Goal: Information Seeking & Learning: Learn about a topic

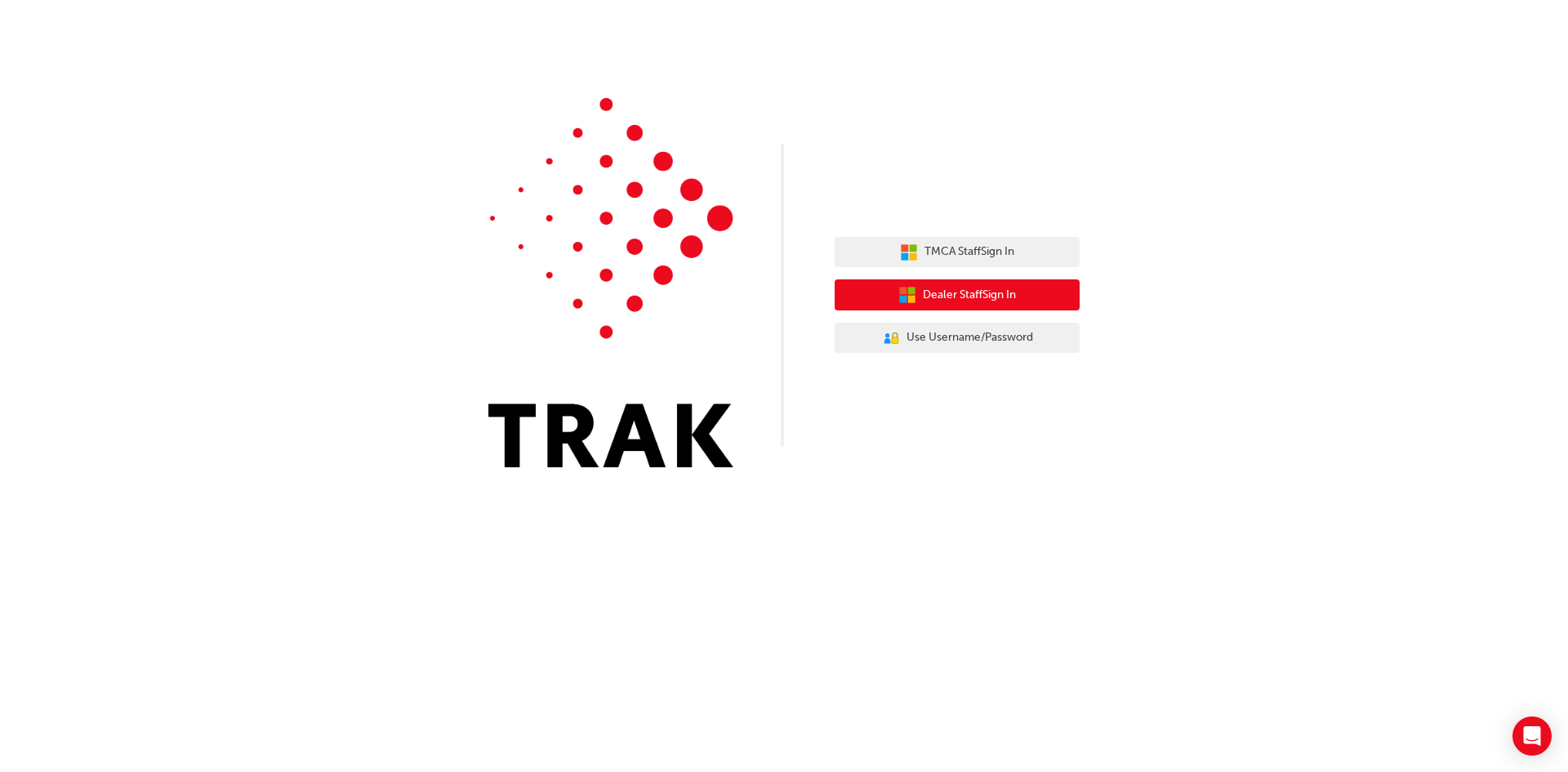
click at [957, 304] on span "Dealer Staff Sign In" at bounding box center [969, 295] width 93 height 19
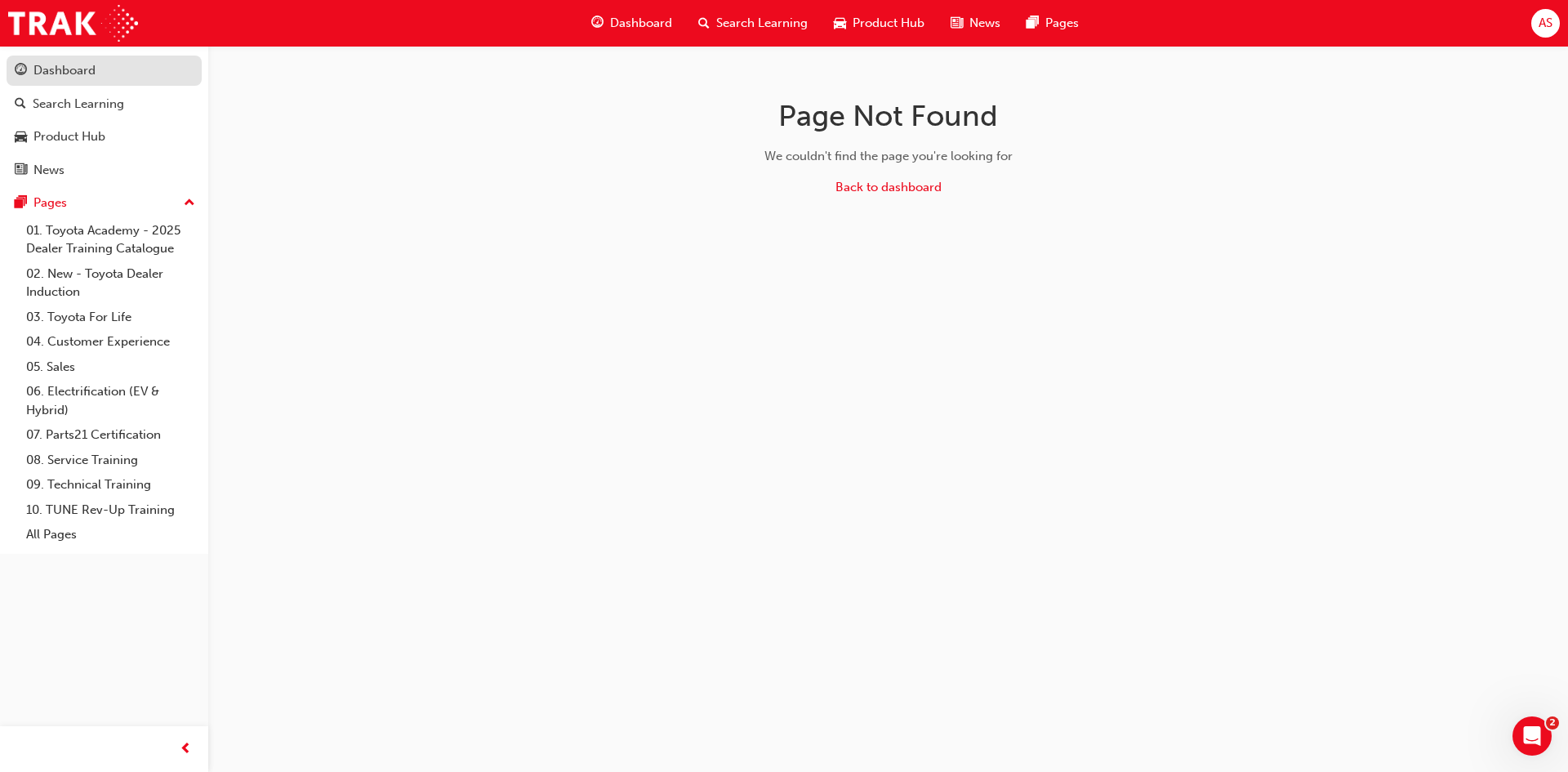
click at [51, 67] on div "Dashboard" at bounding box center [64, 70] width 62 height 19
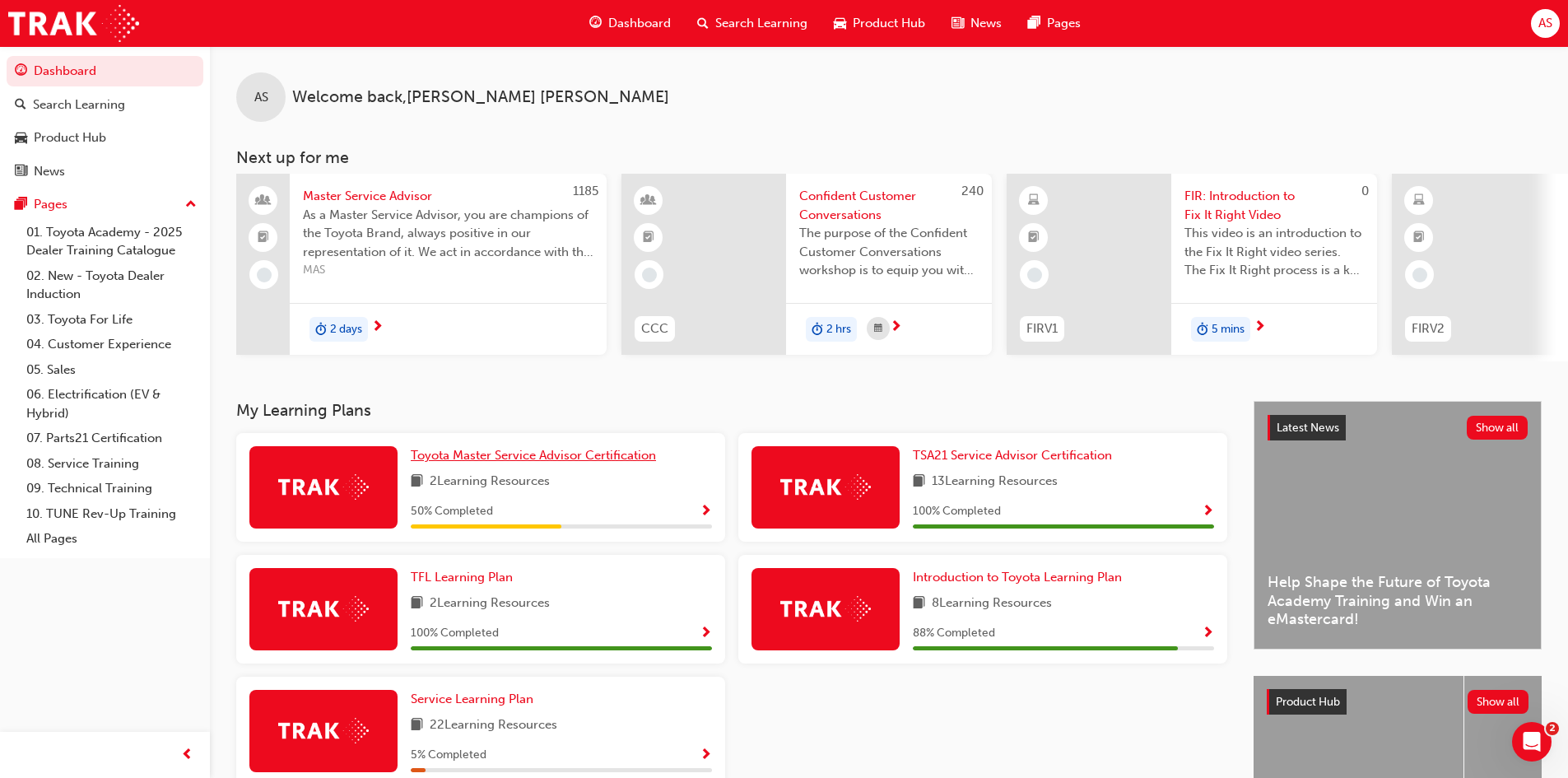
click at [635, 457] on span "Toyota Master Service Advisor Certification" at bounding box center [533, 455] width 246 height 15
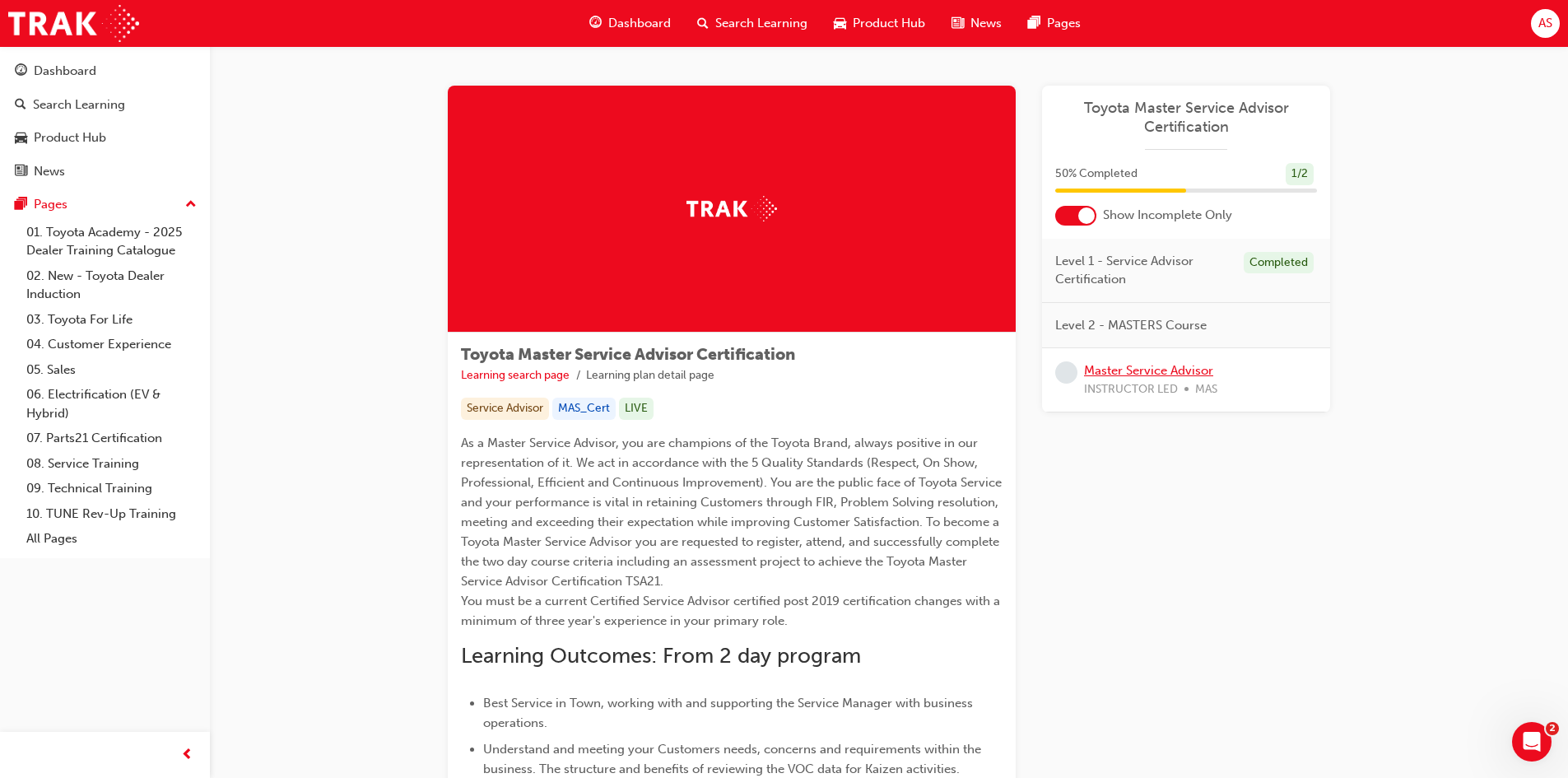
click at [1180, 368] on link "Master Service Advisor" at bounding box center [1149, 370] width 129 height 15
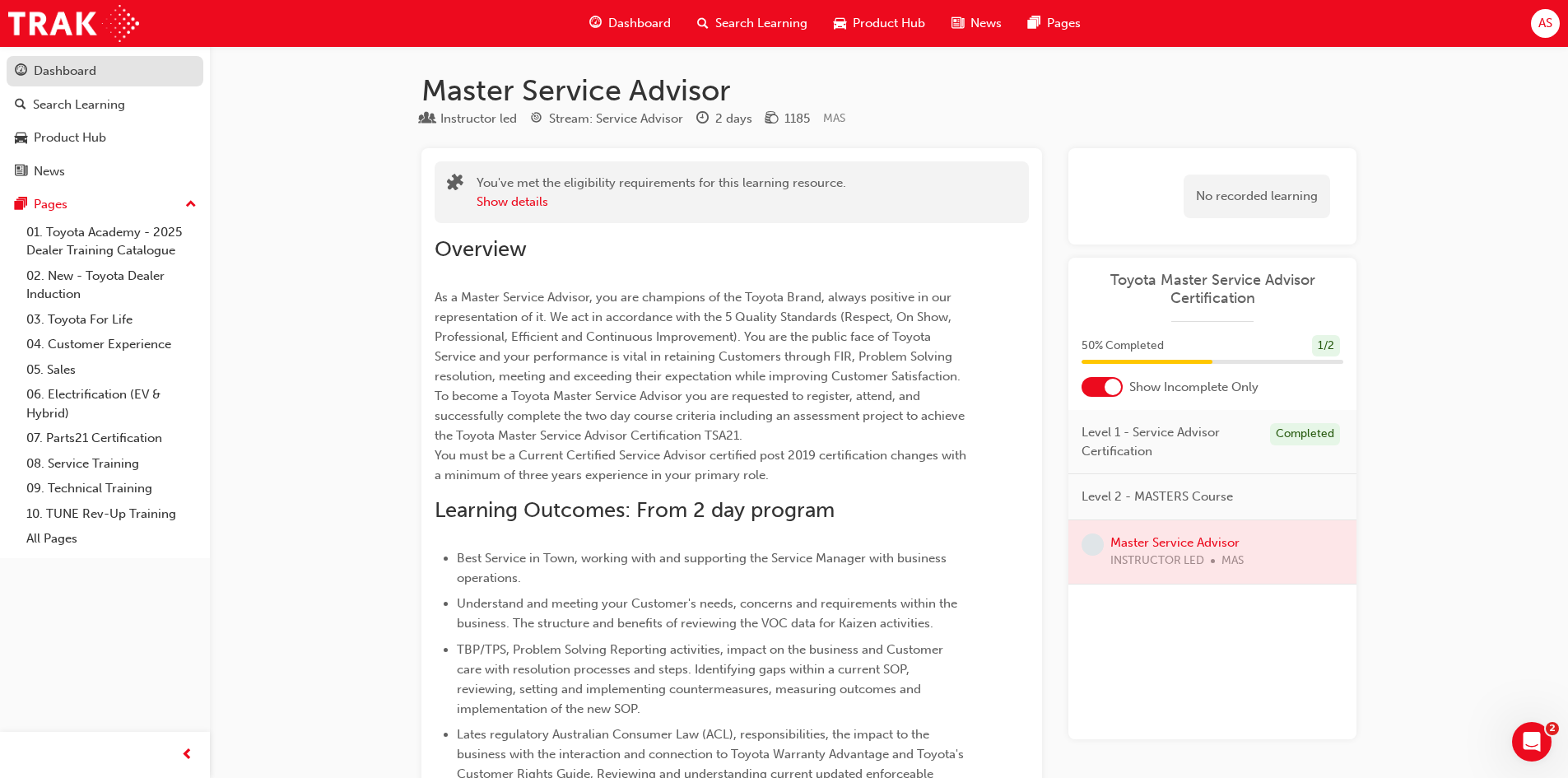
click at [89, 79] on div "Dashboard" at bounding box center [65, 70] width 62 height 19
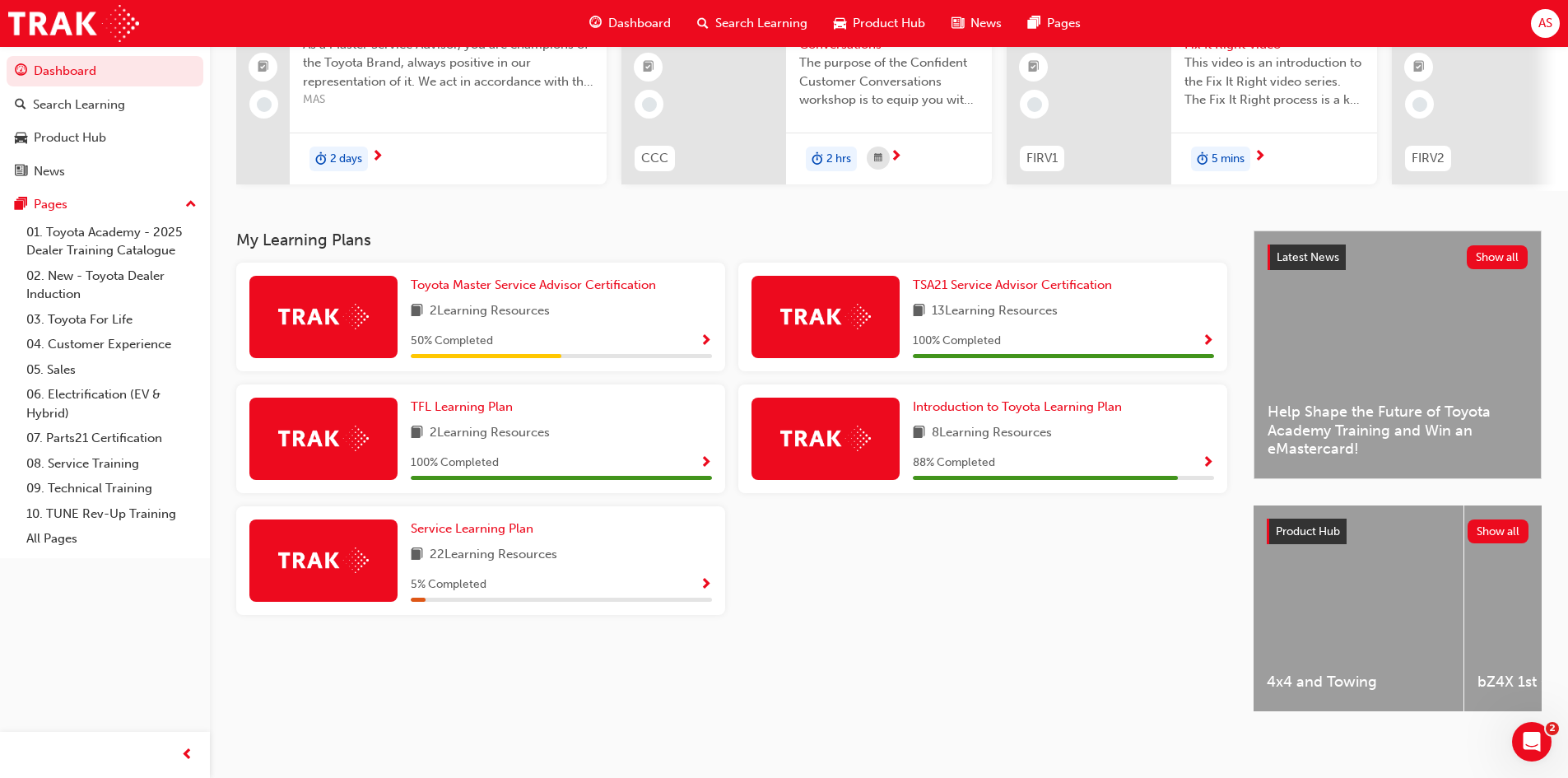
scroll to position [188, 0]
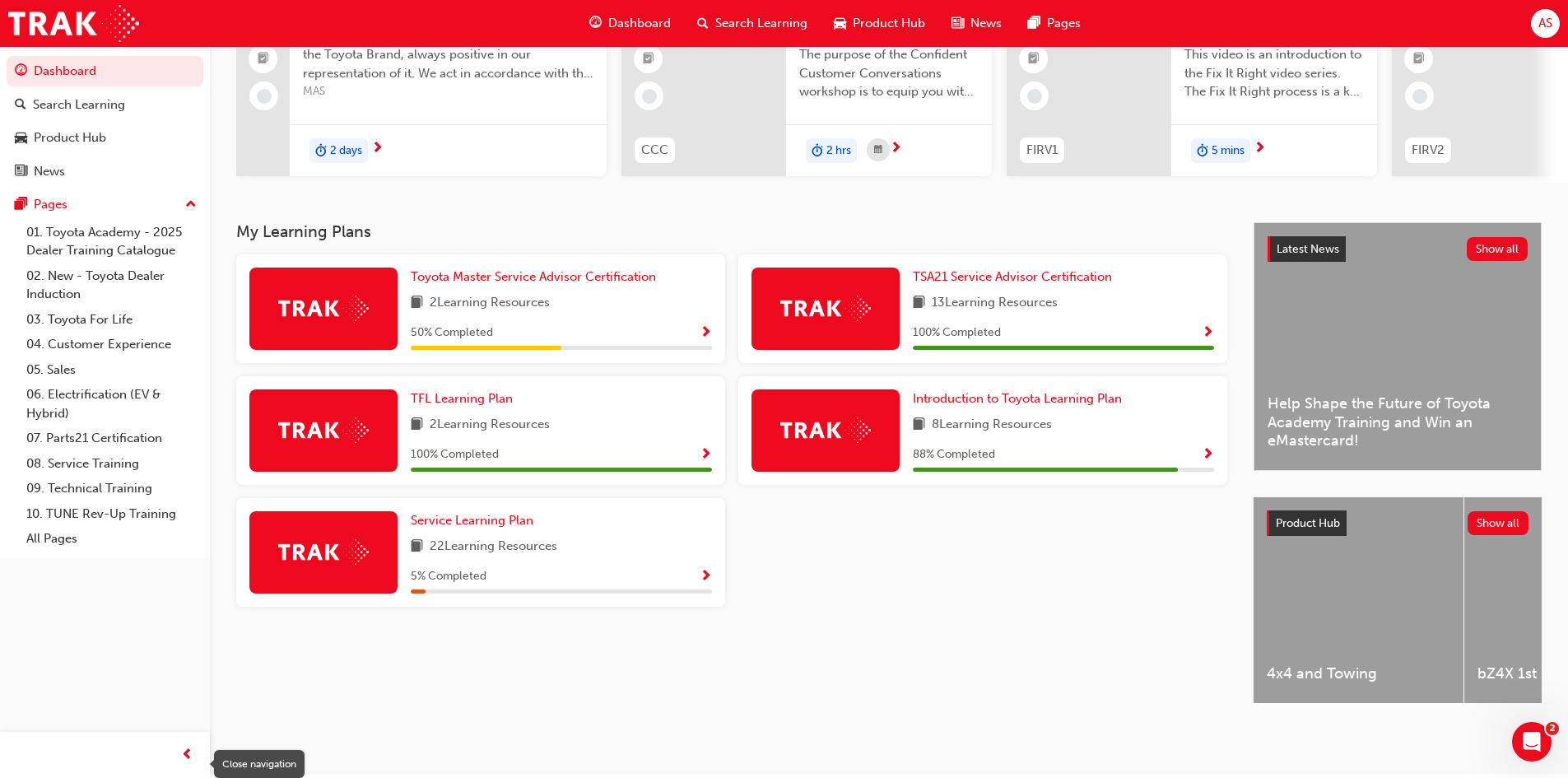
click at [191, 752] on span "prev-icon" at bounding box center [187, 755] width 12 height 20
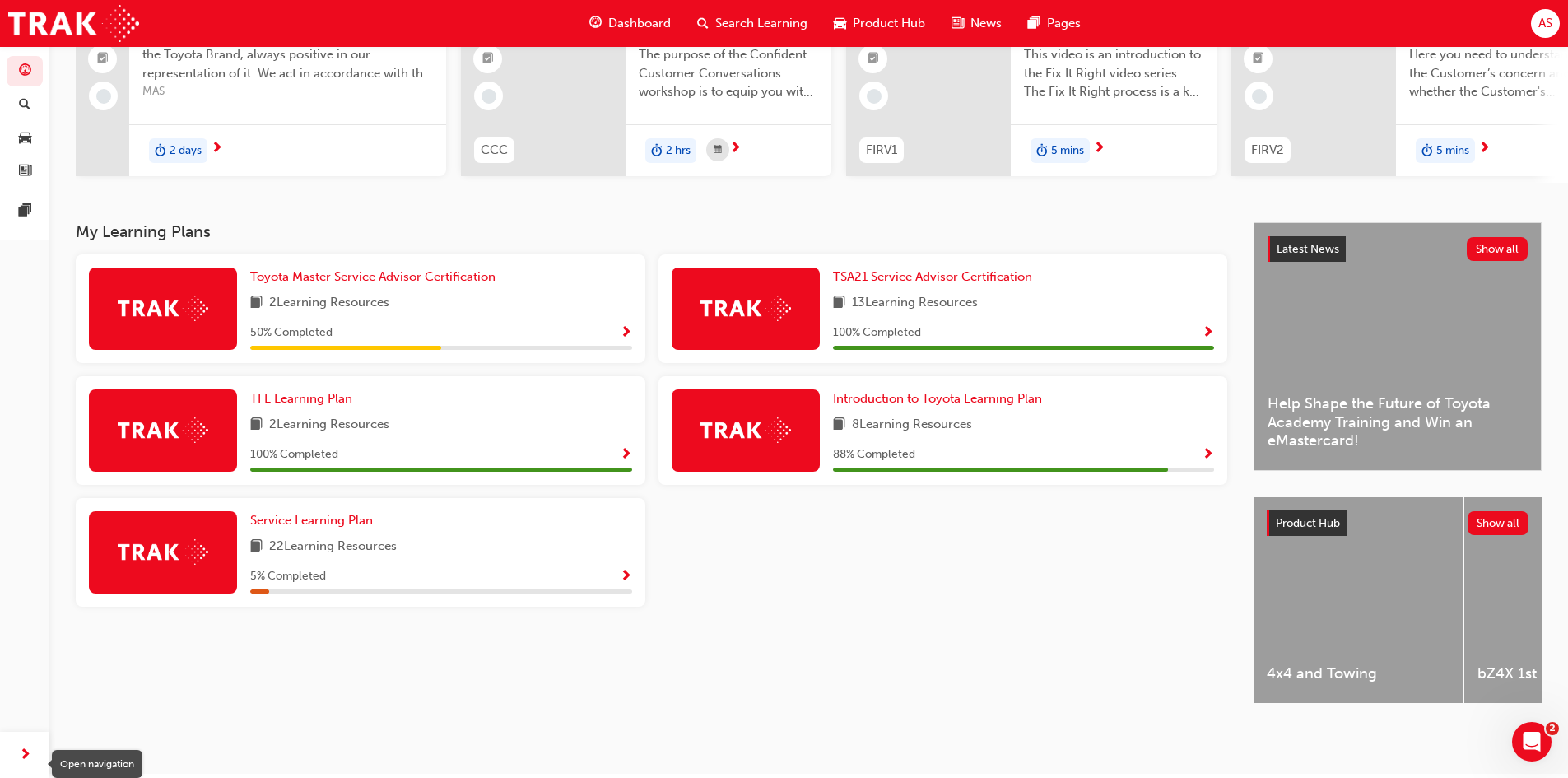
click at [24, 750] on span "next-icon" at bounding box center [25, 755] width 12 height 20
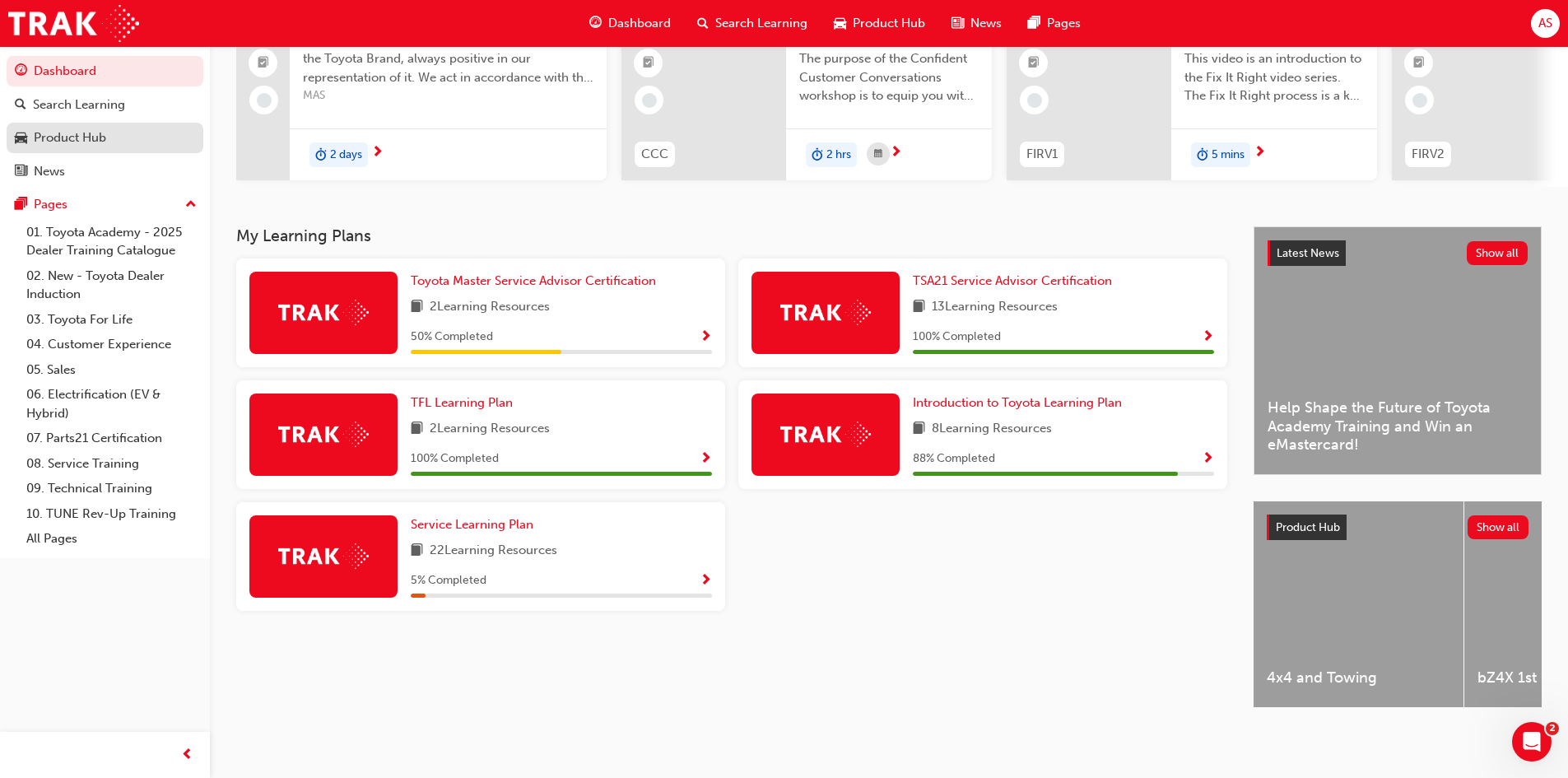
click at [93, 132] on div "Product Hub" at bounding box center [69, 137] width 72 height 19
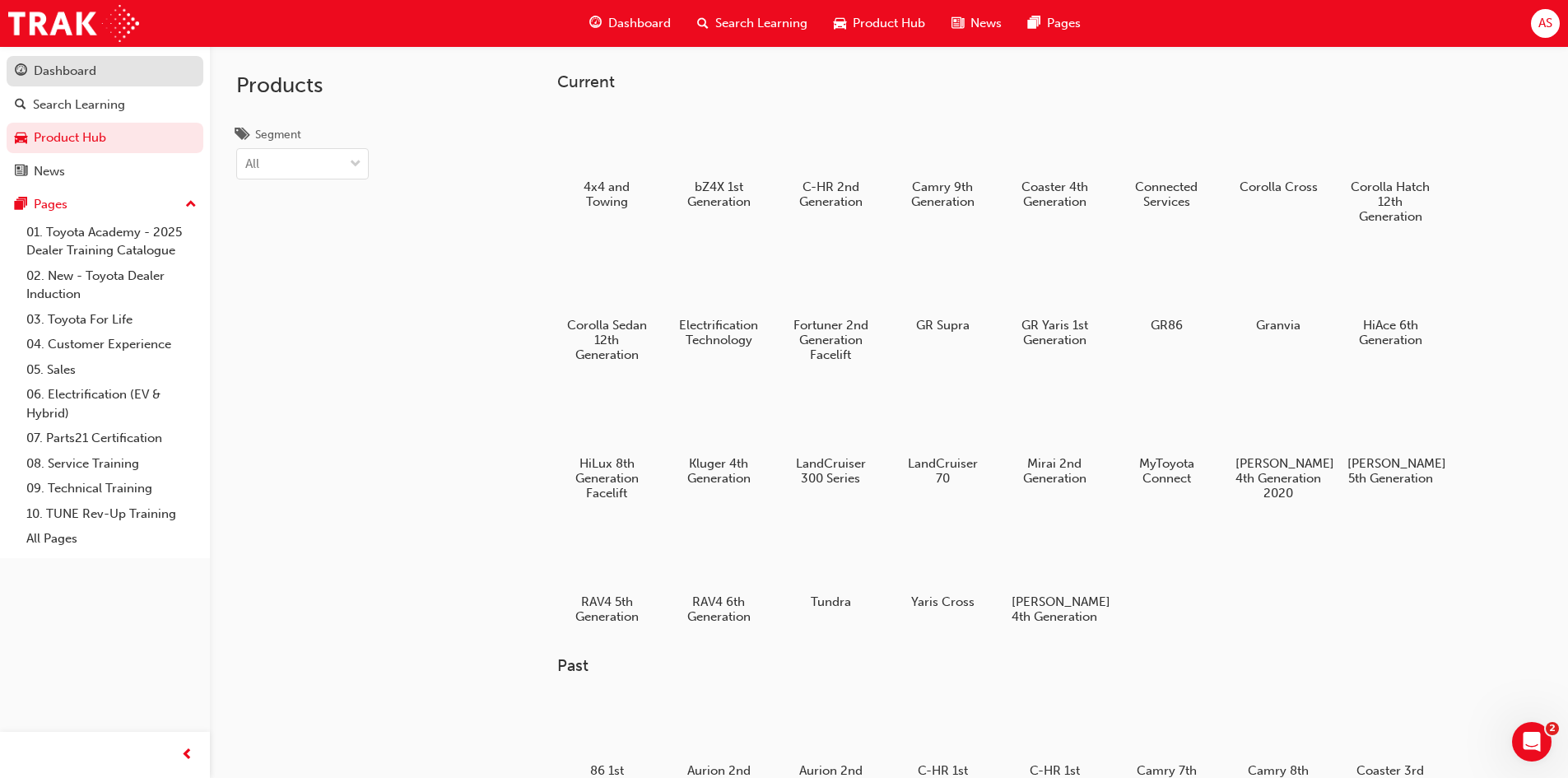
click at [118, 70] on div "Dashboard" at bounding box center [105, 70] width 180 height 20
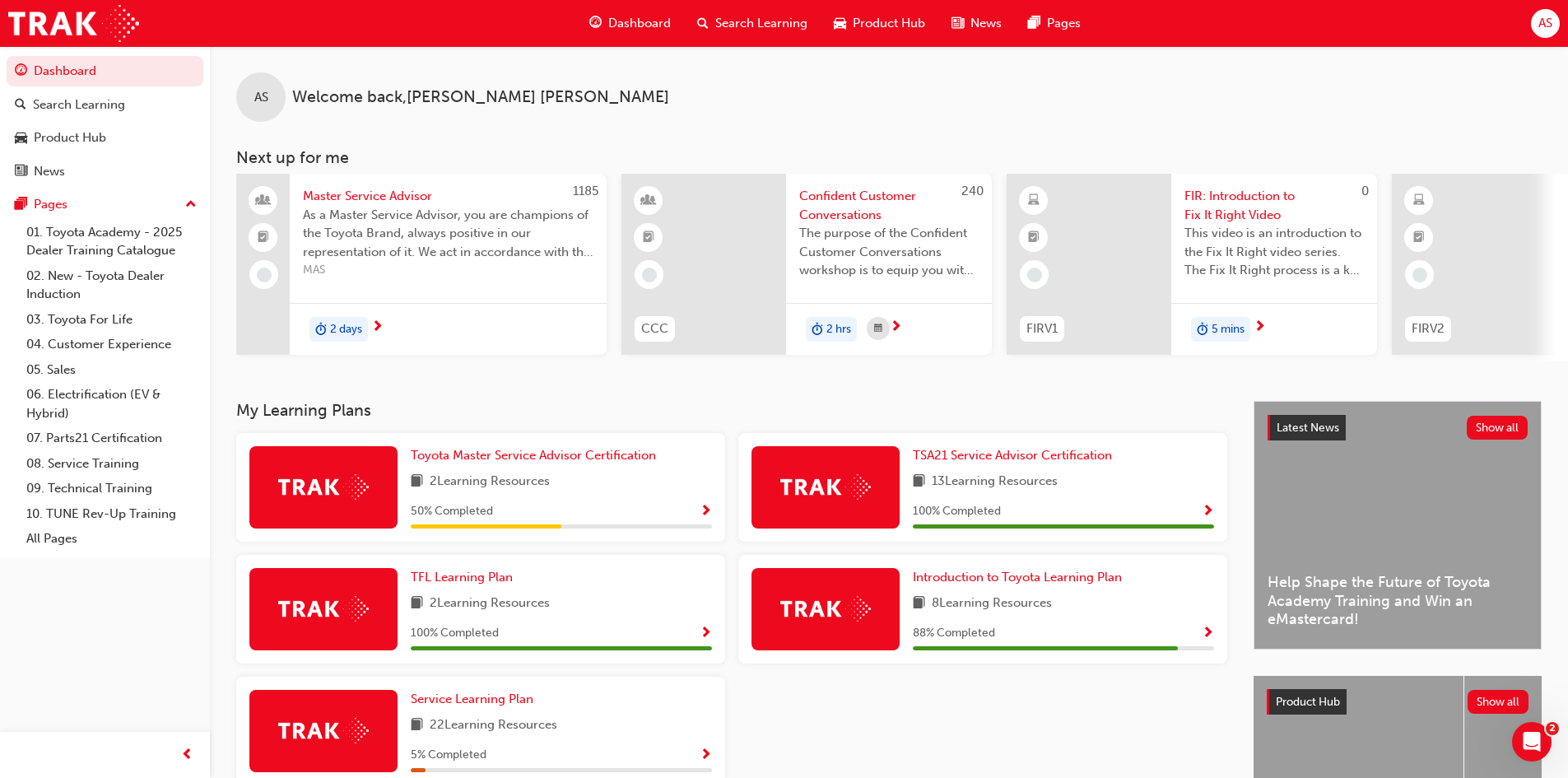
click at [1551, 26] on span "AS" at bounding box center [1546, 23] width 14 height 19
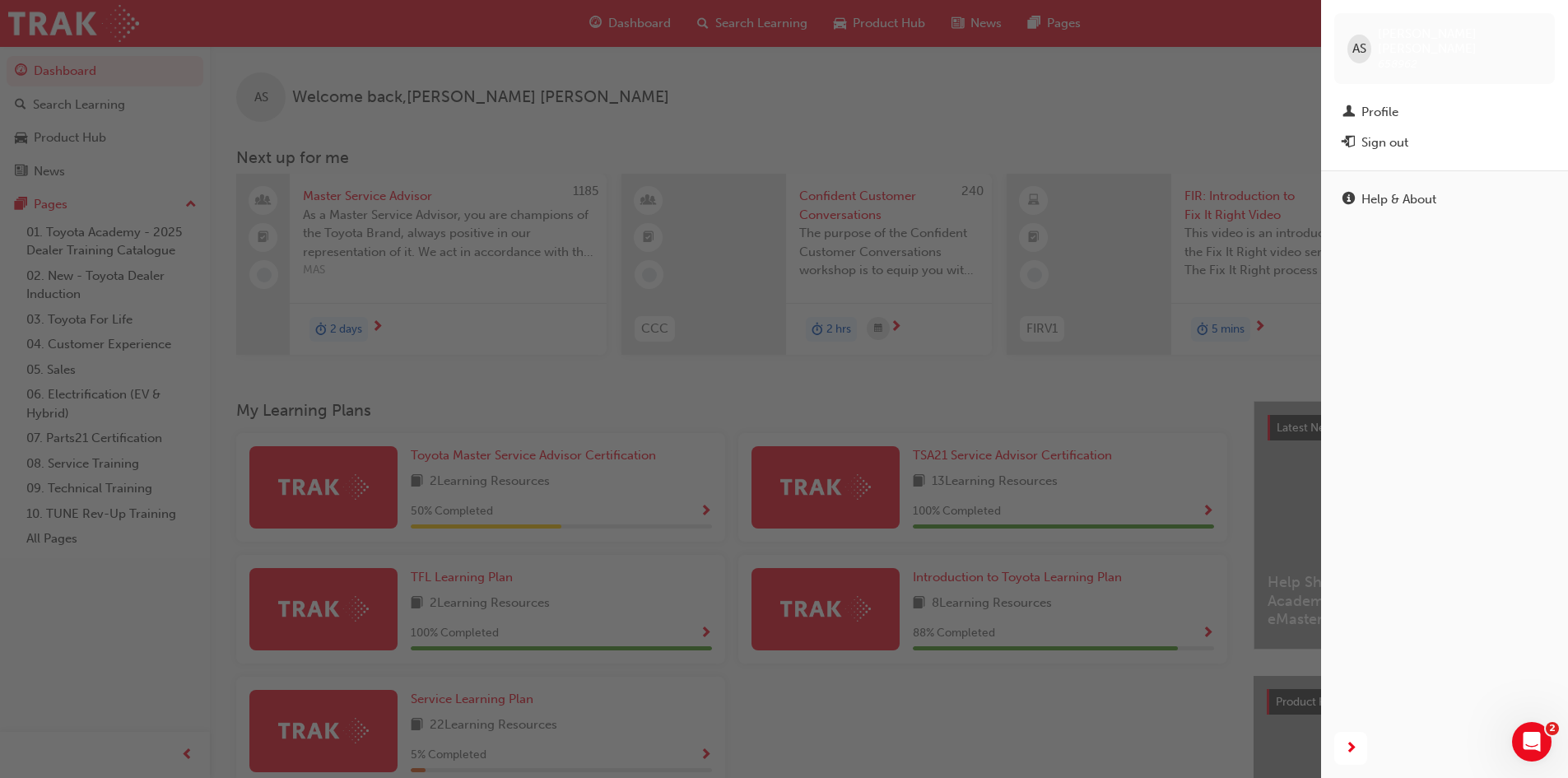
drag, startPoint x: 1091, startPoint y: 83, endPoint x: 1078, endPoint y: 90, distance: 14.8
click at [1082, 88] on div "button" at bounding box center [661, 389] width 1321 height 778
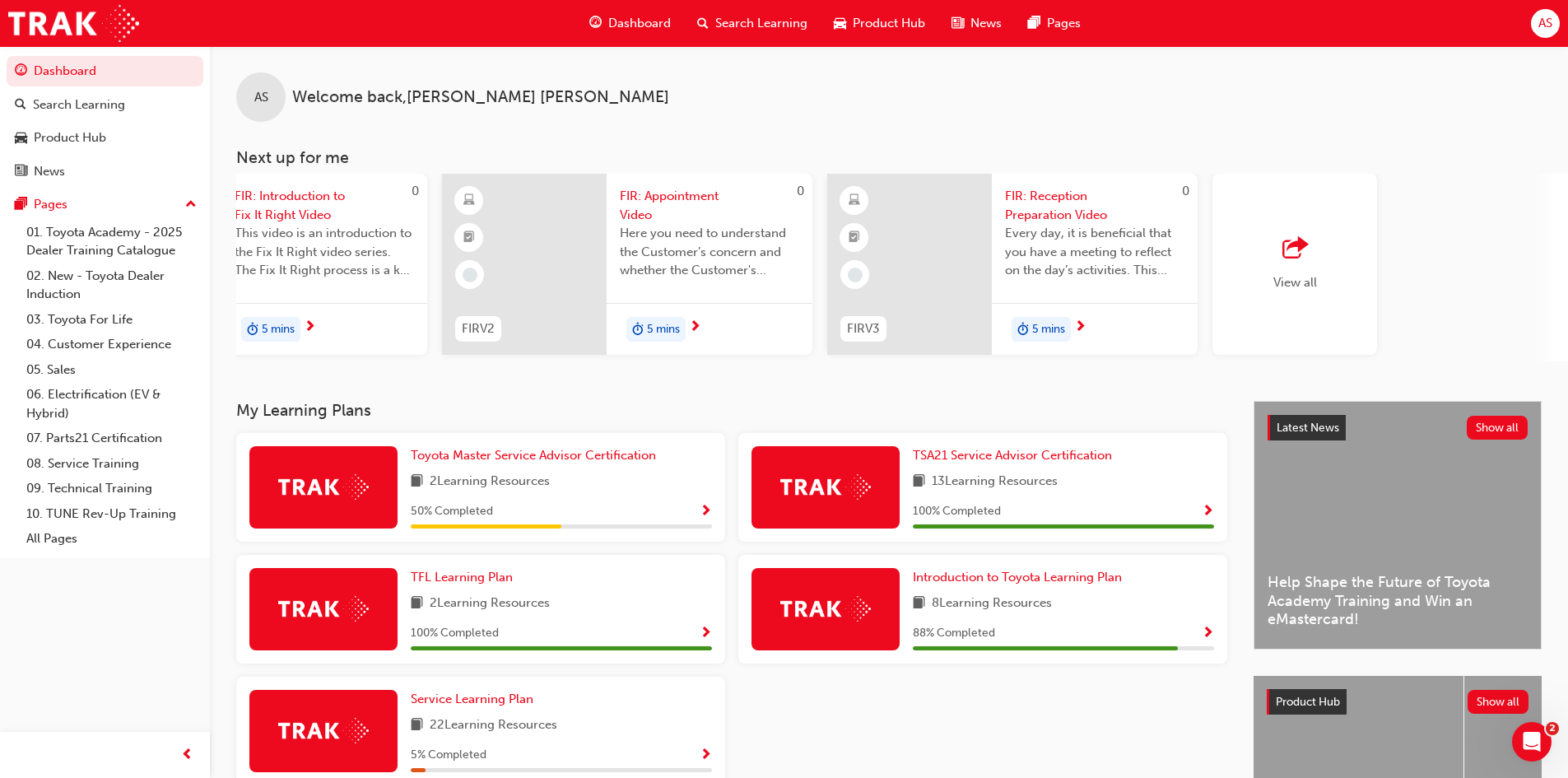
scroll to position [0, 977]
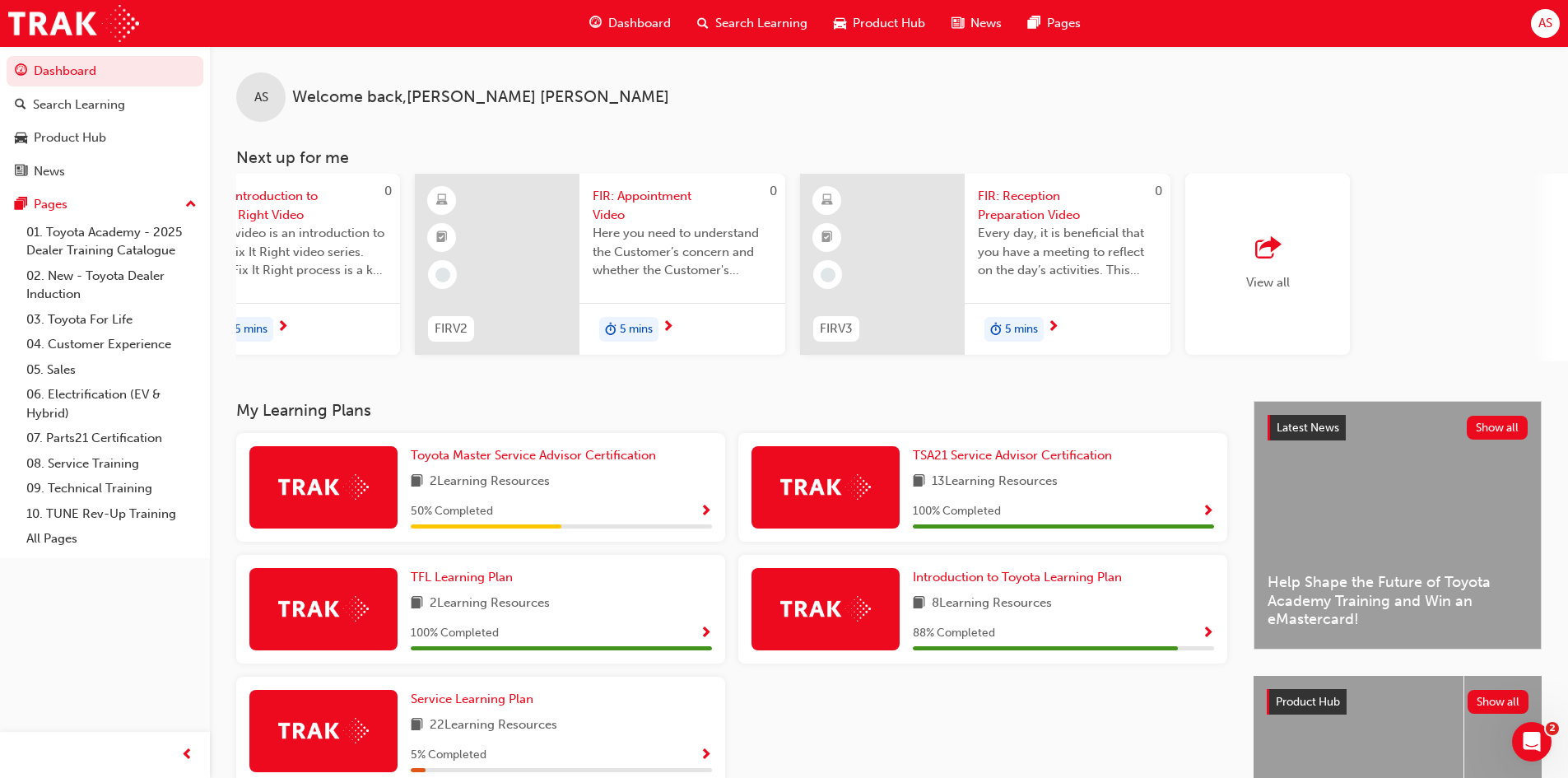
click at [1238, 281] on div "View all" at bounding box center [1267, 263] width 165 height 181
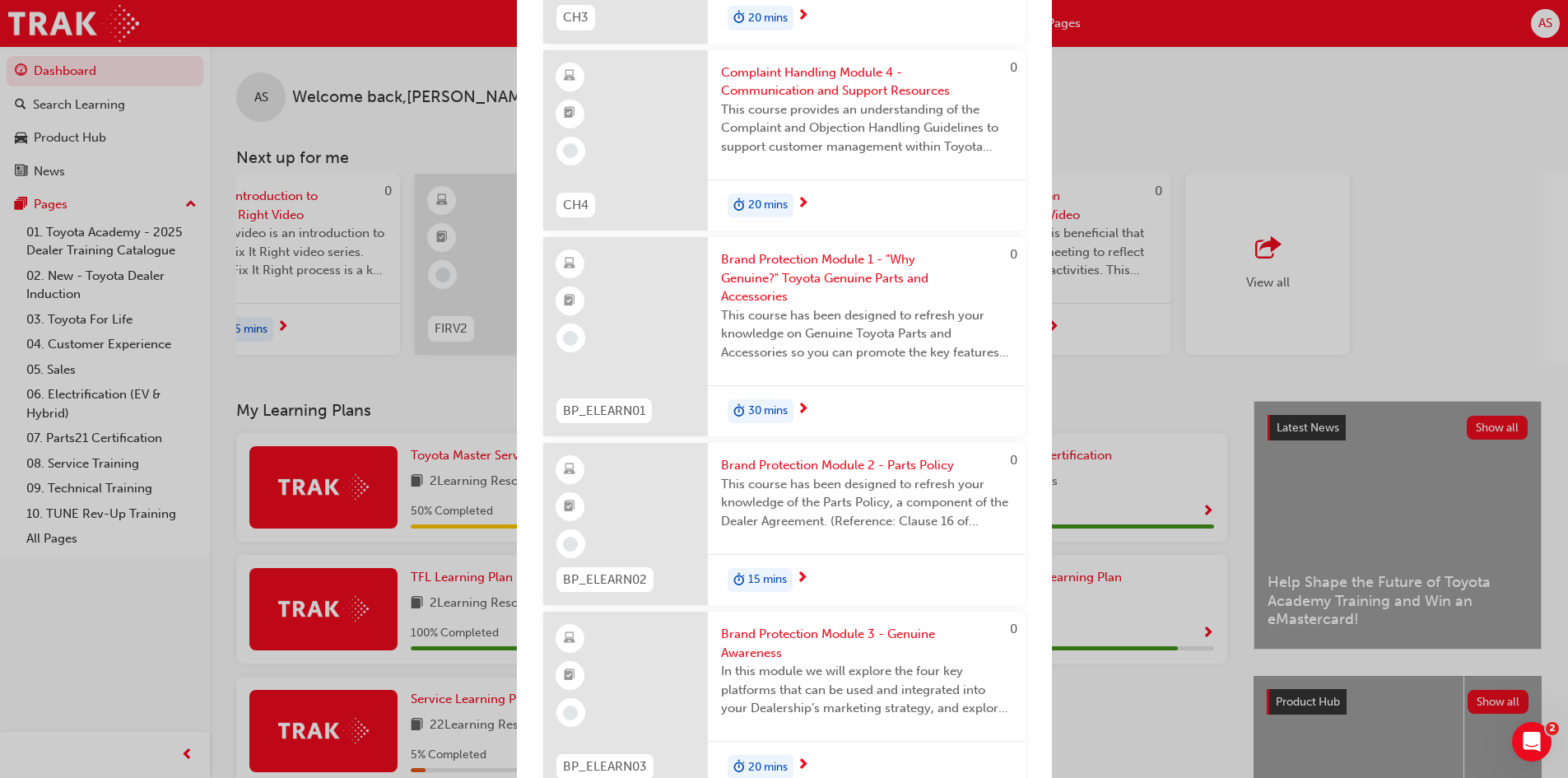
scroll to position [3424, 0]
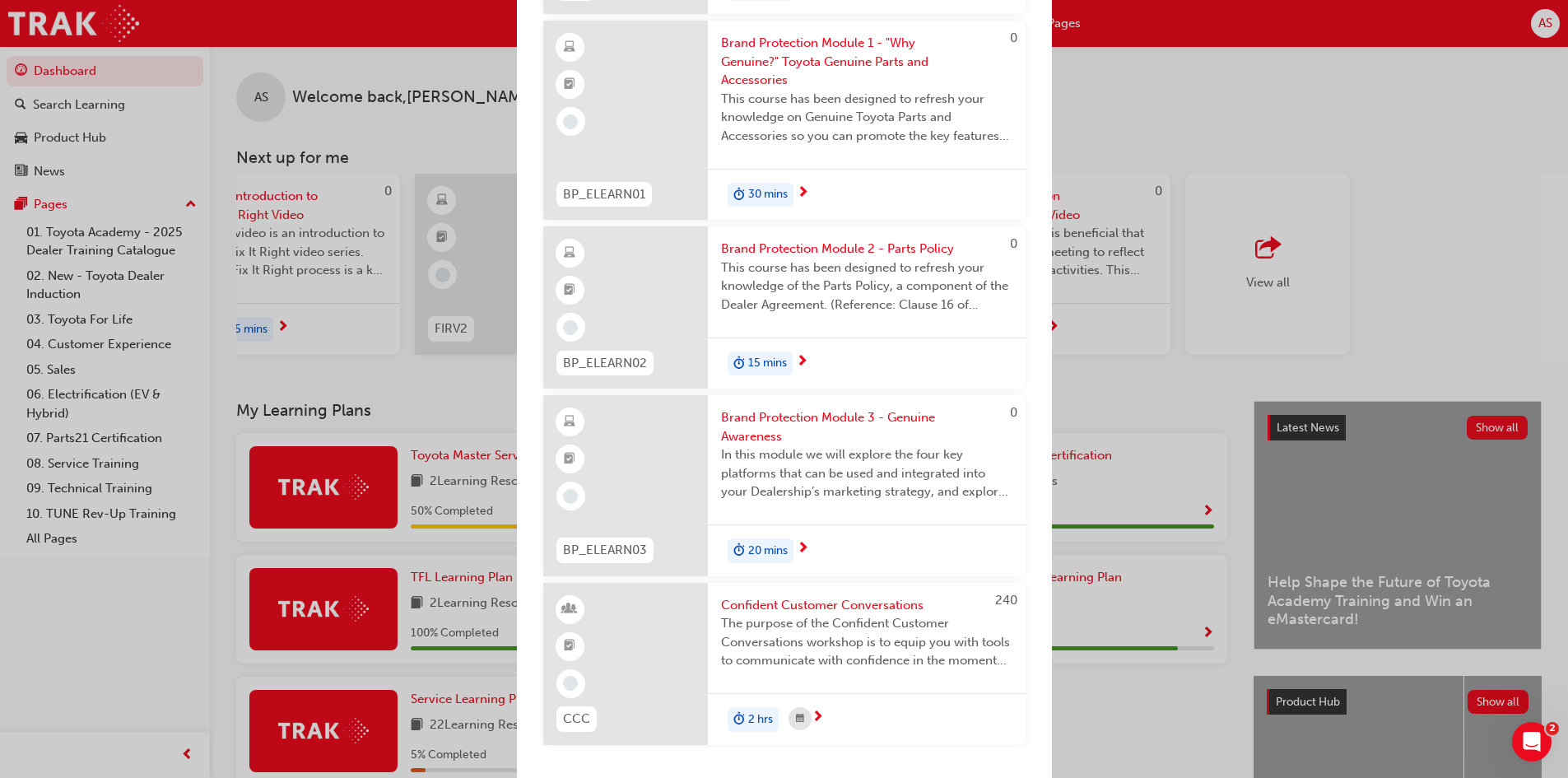
click at [1492, 230] on div "Next up for me 1185 Master Service Advisor As a Master Service Advisor, you are…" at bounding box center [784, 389] width 1568 height 778
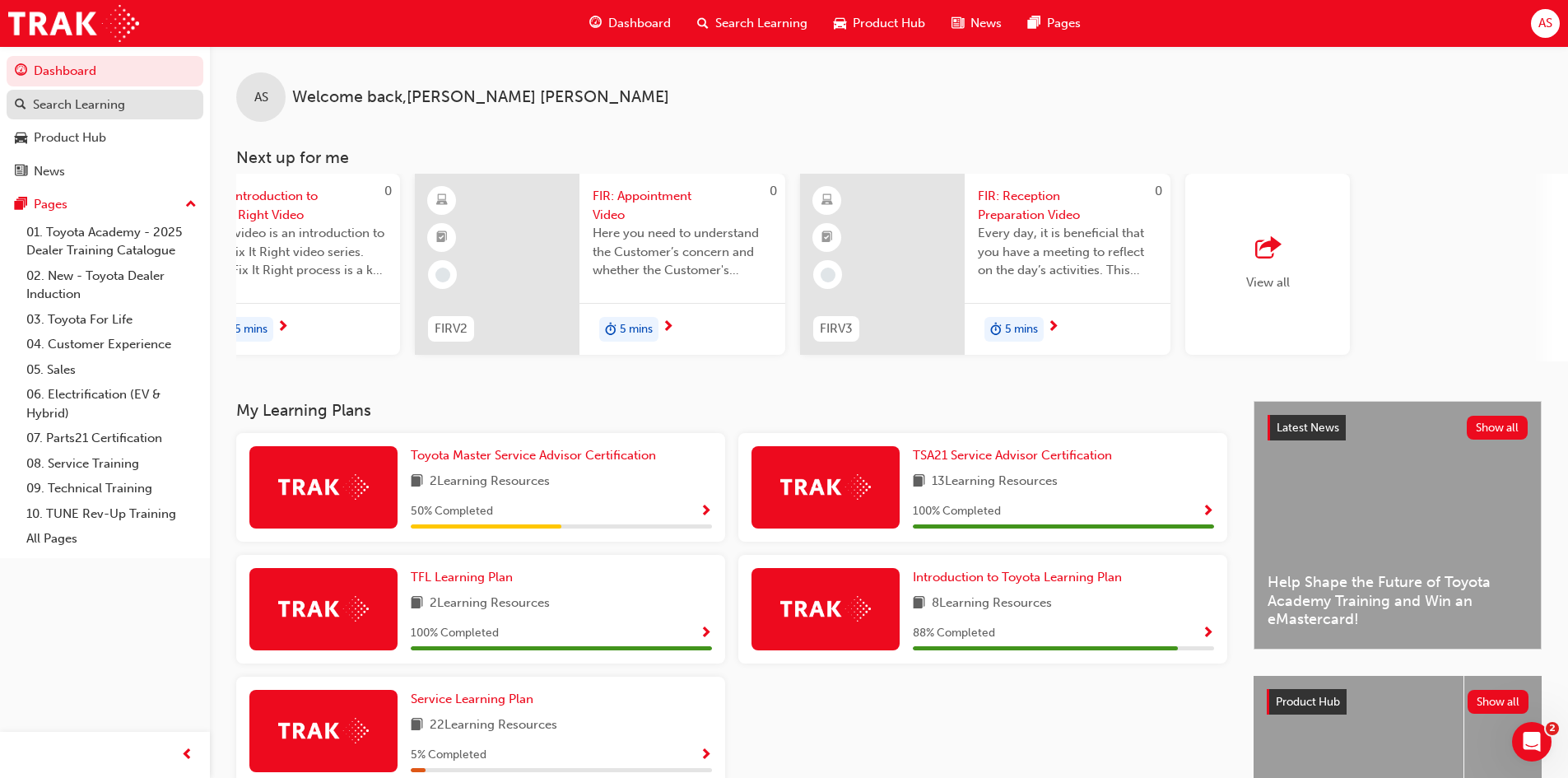
click at [67, 107] on div "Search Learning" at bounding box center [79, 104] width 93 height 19
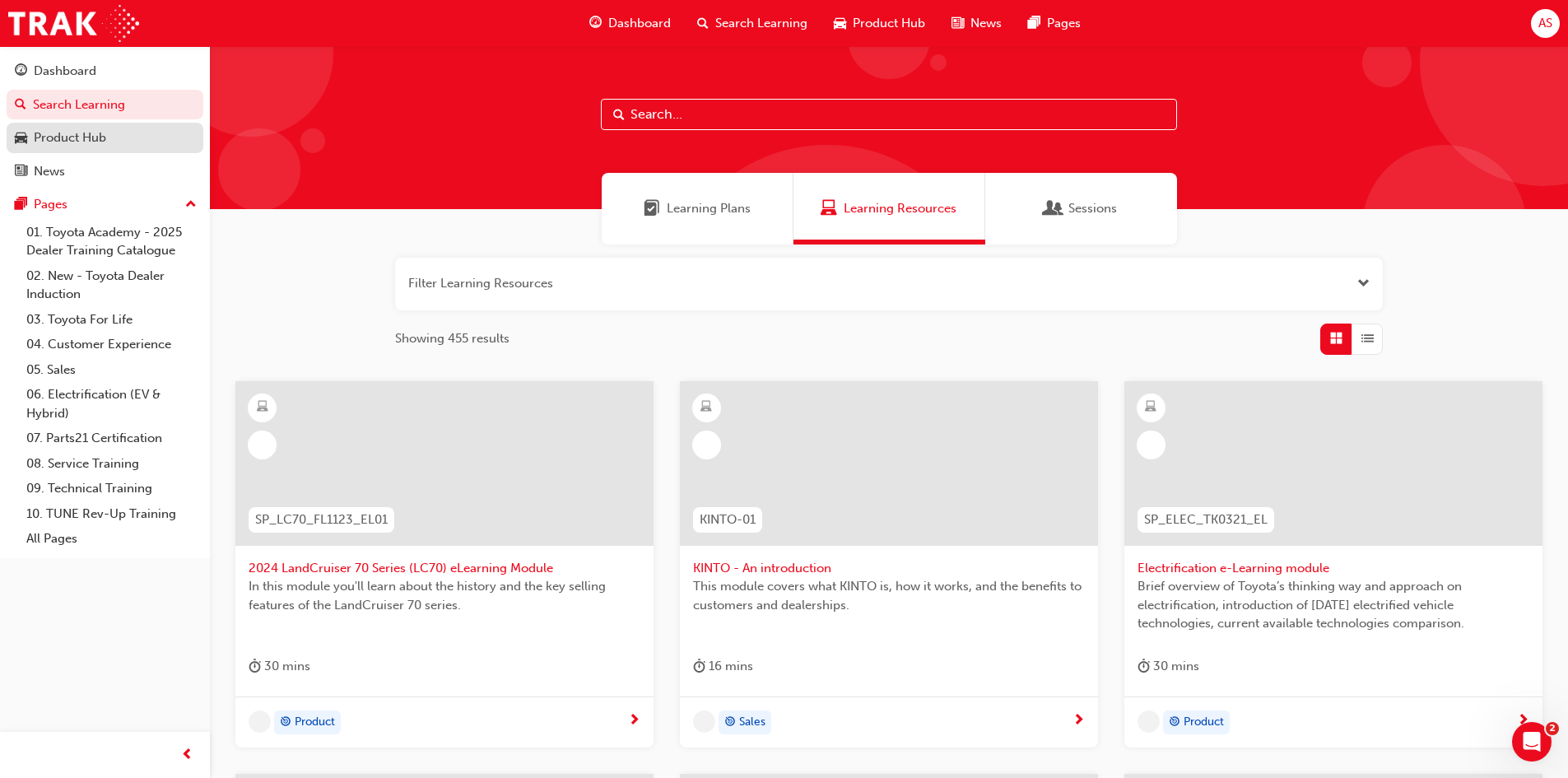
click at [71, 134] on div "Product Hub" at bounding box center [69, 137] width 72 height 19
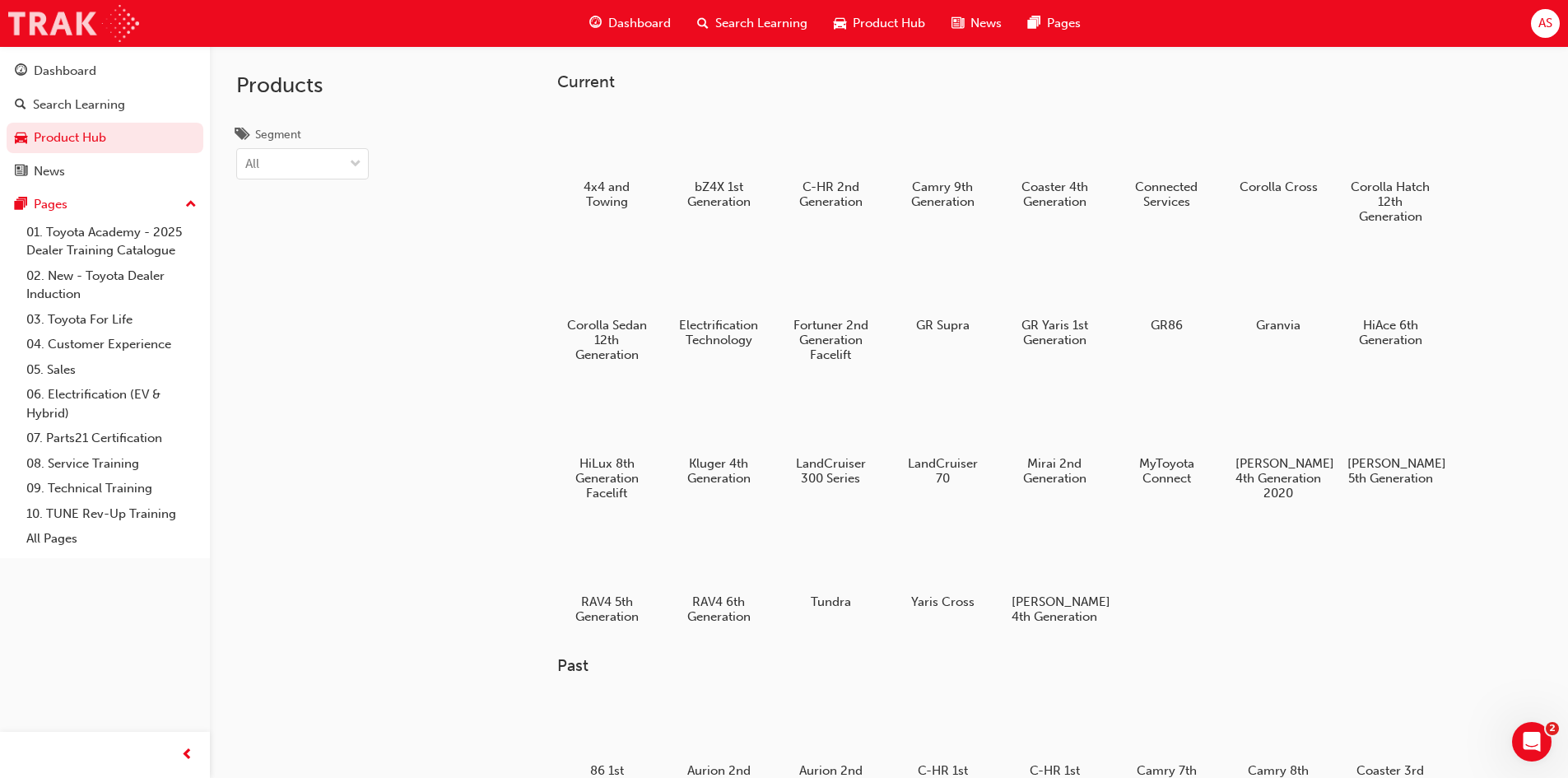
click at [70, 33] on img at bounding box center [73, 24] width 131 height 37
